Goal: Transaction & Acquisition: Purchase product/service

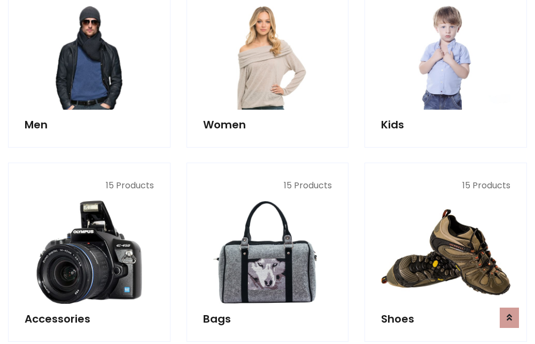
scroll to position [776, 0]
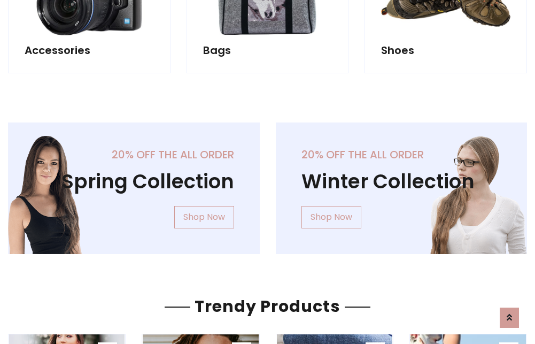
click at [268, 184] on div "20% off the all order Winter Collection Shop Now" at bounding box center [402, 196] width 268 height 149
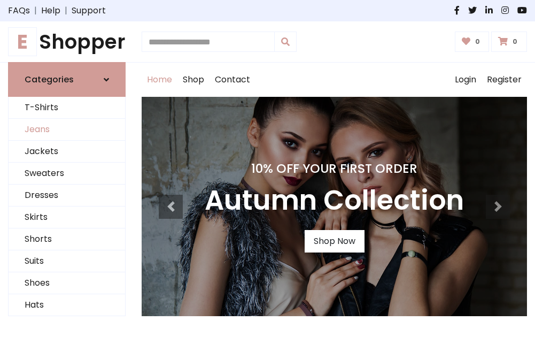
click at [67, 130] on link "Jeans" at bounding box center [67, 130] width 117 height 22
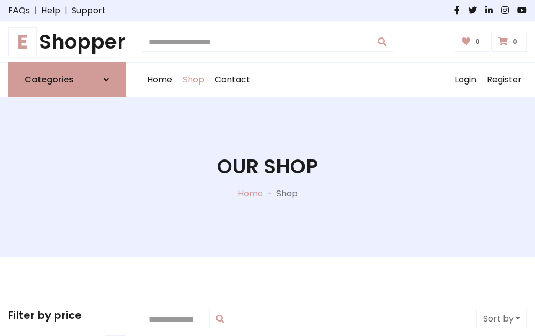
scroll to position [337, 0]
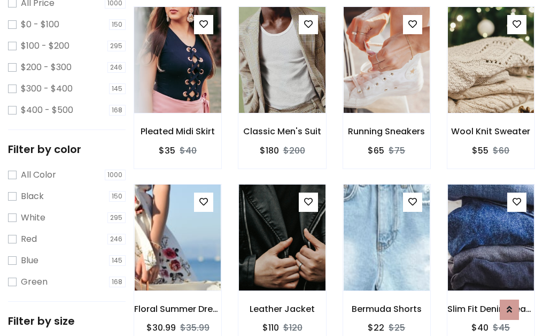
click at [177, 83] on img at bounding box center [177, 60] width 103 height 257
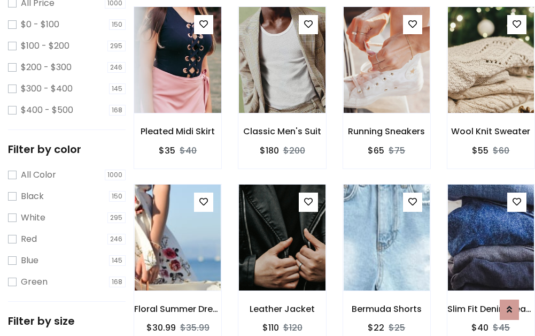
scroll to position [314, 0]
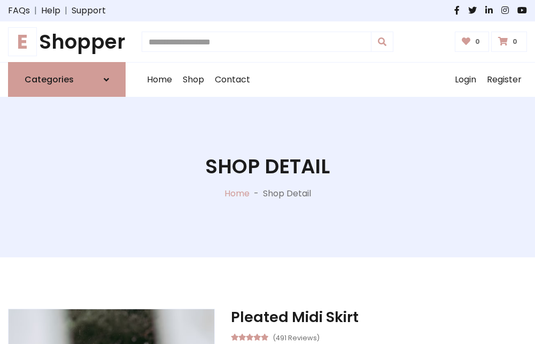
scroll to position [115, 0]
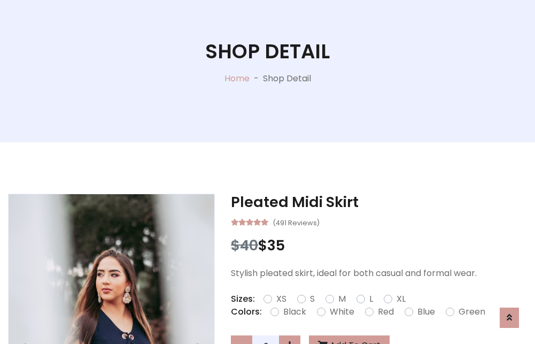
click at [384, 312] on label "Red" at bounding box center [386, 311] width 16 height 13
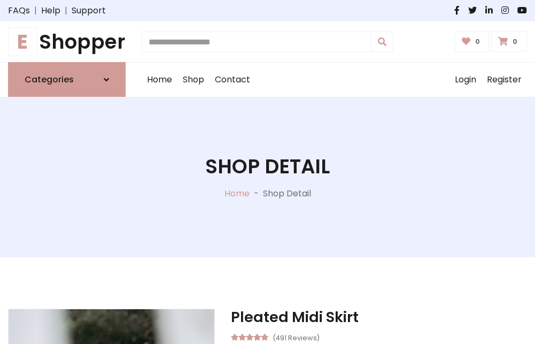
scroll to position [115, 0]
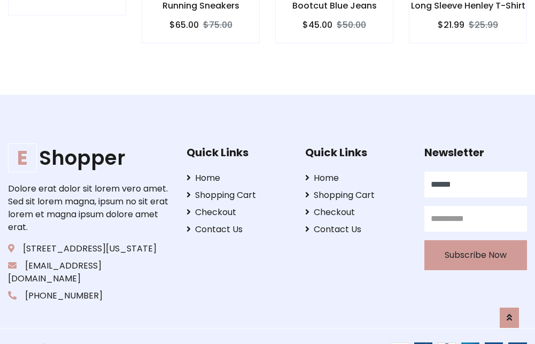
type input "******"
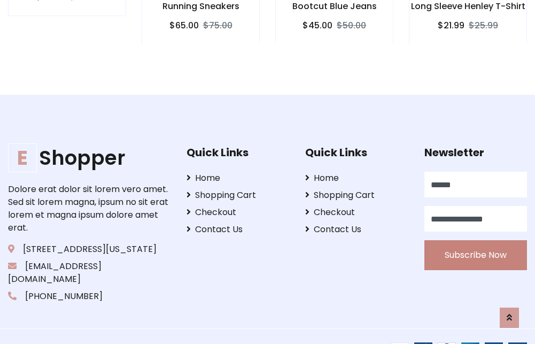
type input "**********"
click at [475, 242] on button "Subscribe Now" at bounding box center [475, 255] width 103 height 30
